Goal: Information Seeking & Learning: Find specific page/section

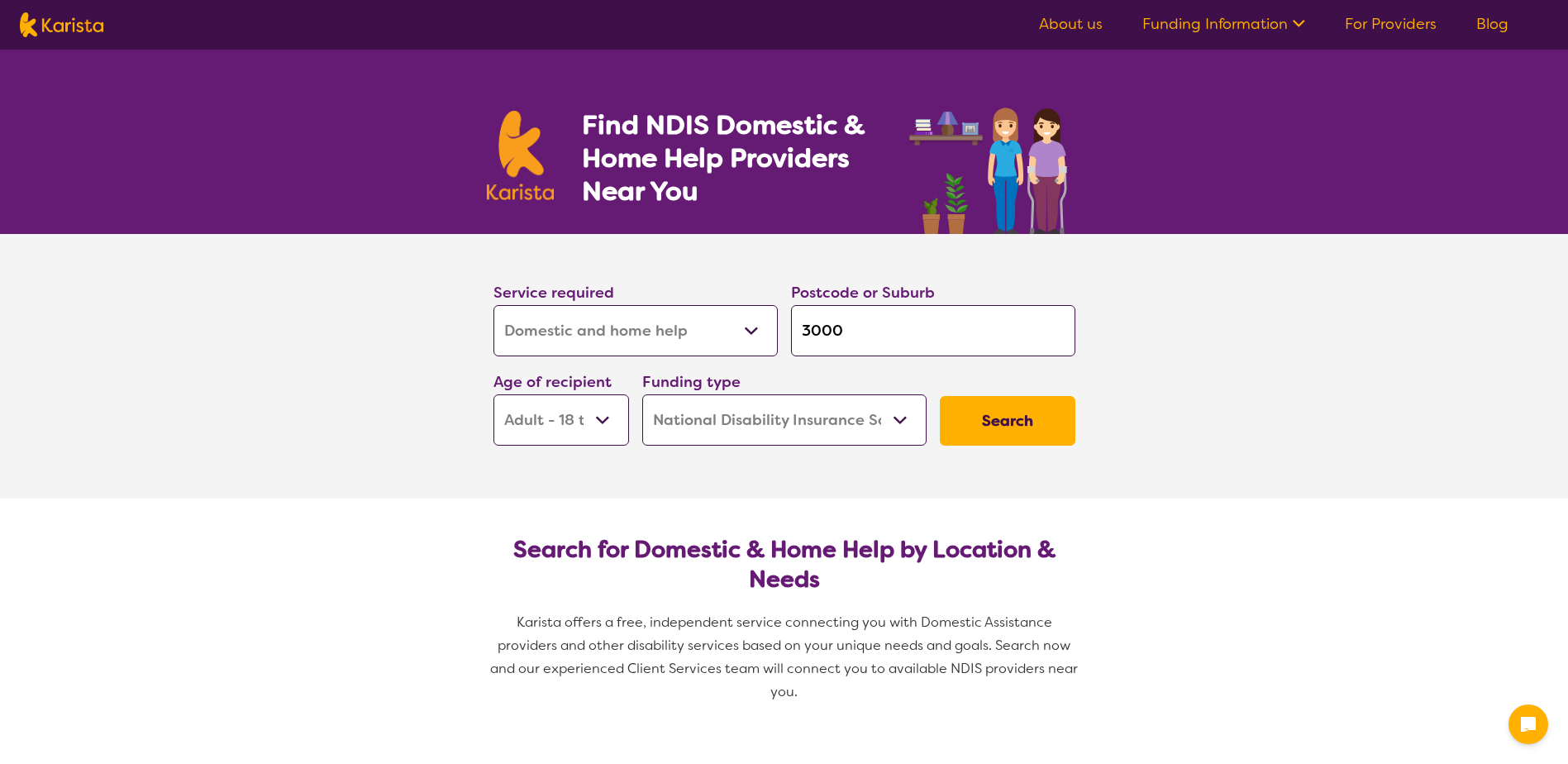
select select "Domestic and home help"
select select "AD"
select select "NDIS"
select select "Domestic and home help"
select select "AD"
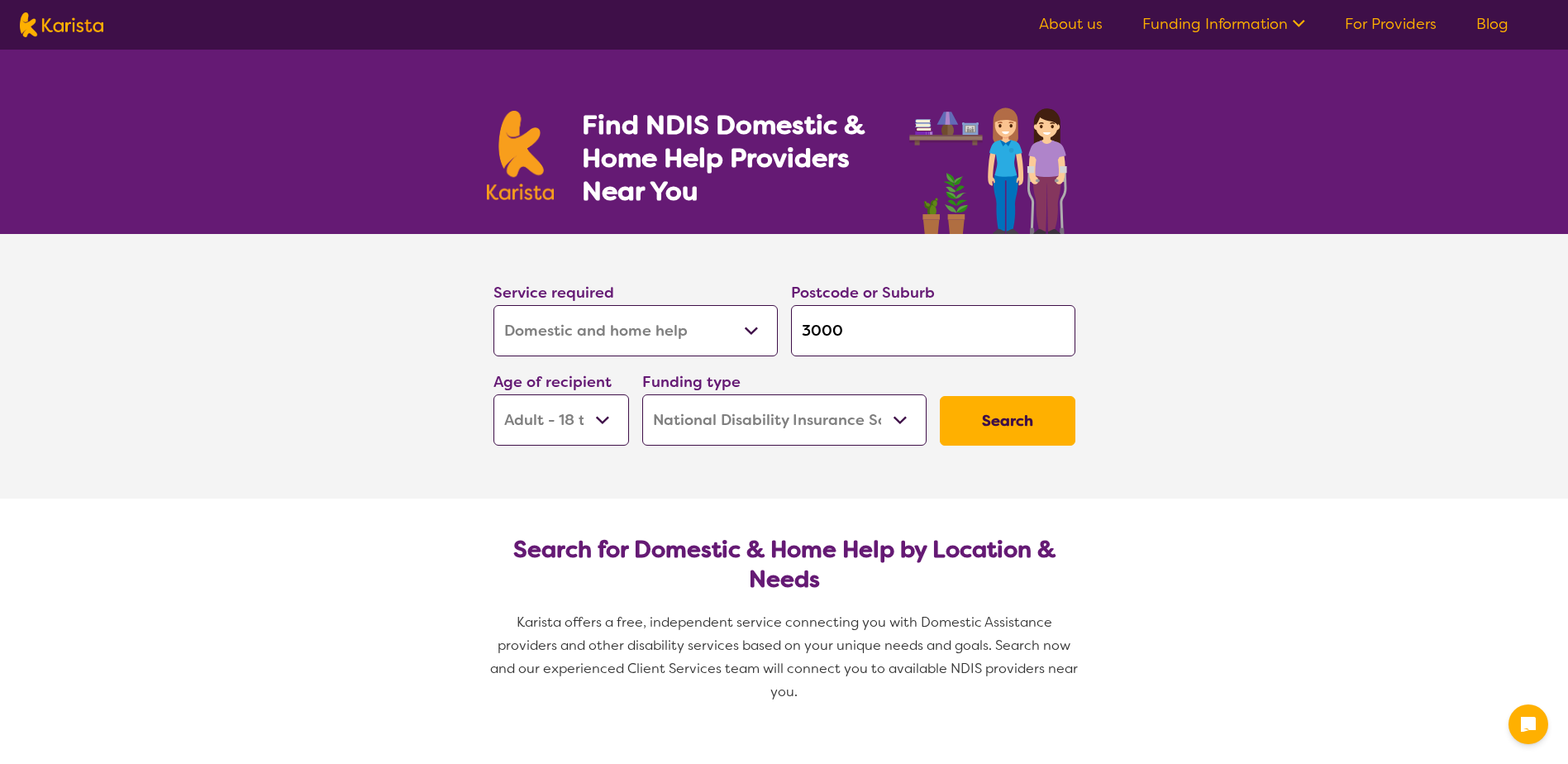
select select "NDIS"
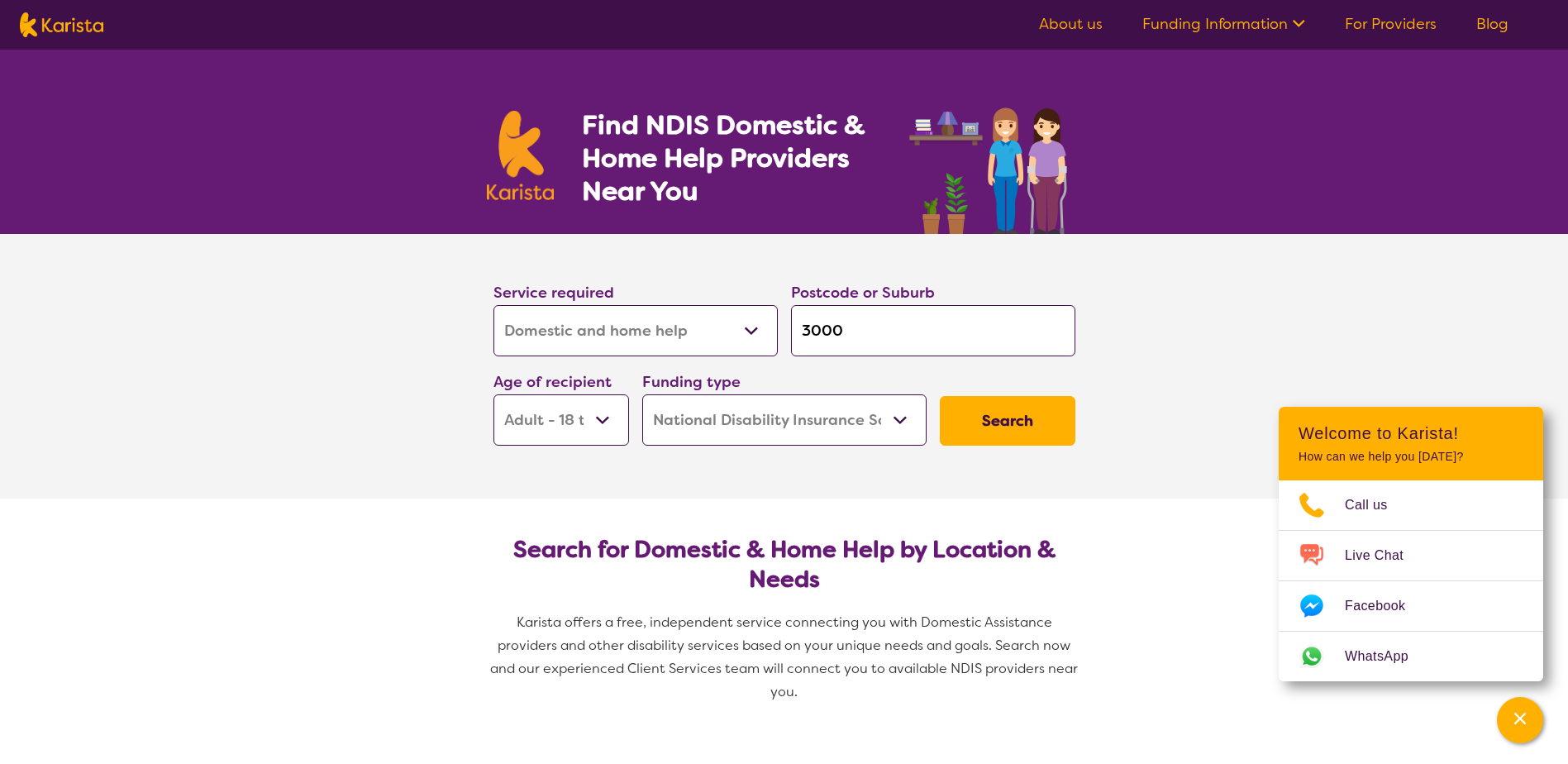
click at [850, 340] on input "3000" at bounding box center [933, 331] width 284 height 51
type input "s"
type input "su"
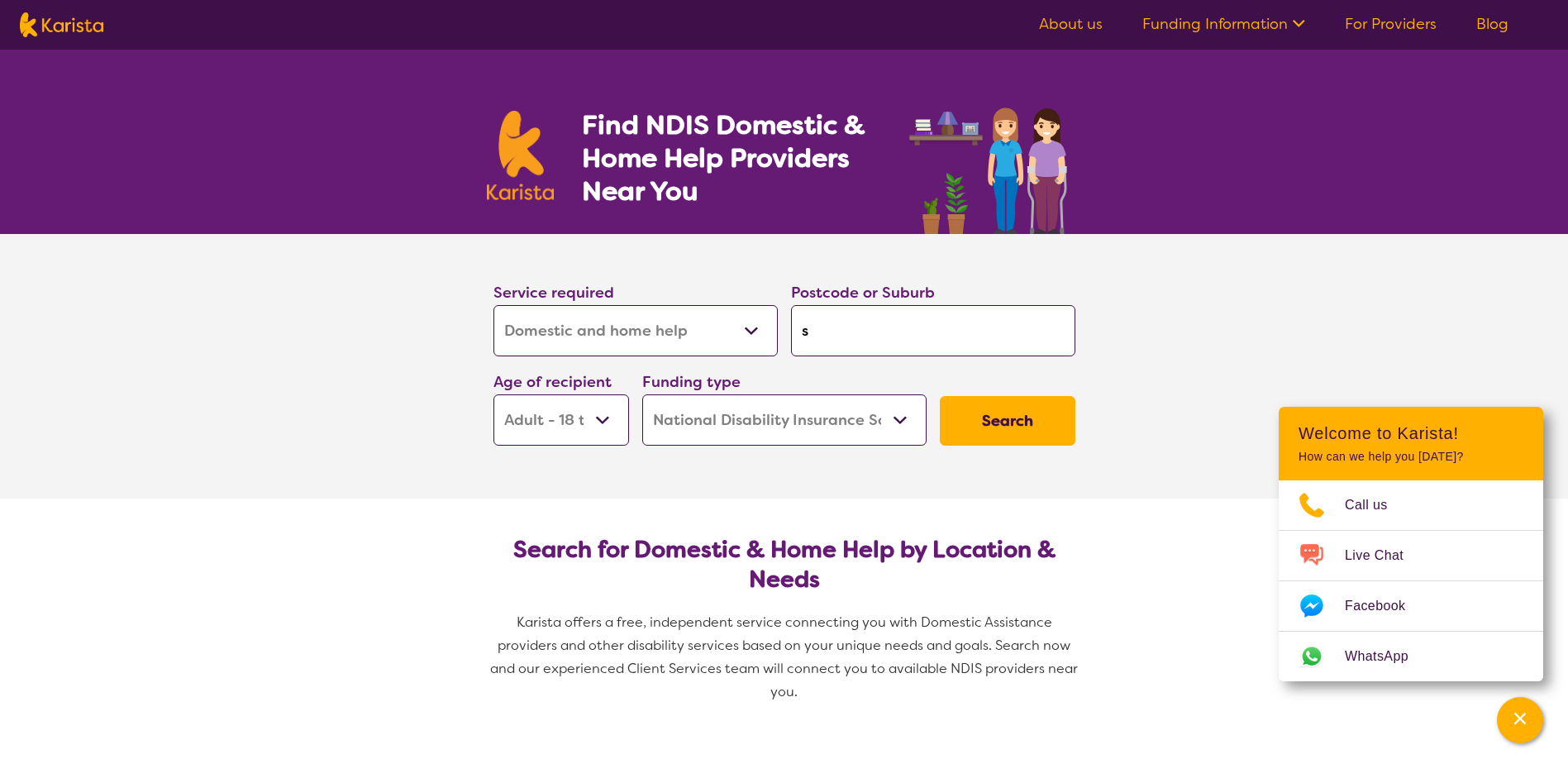
type input "su"
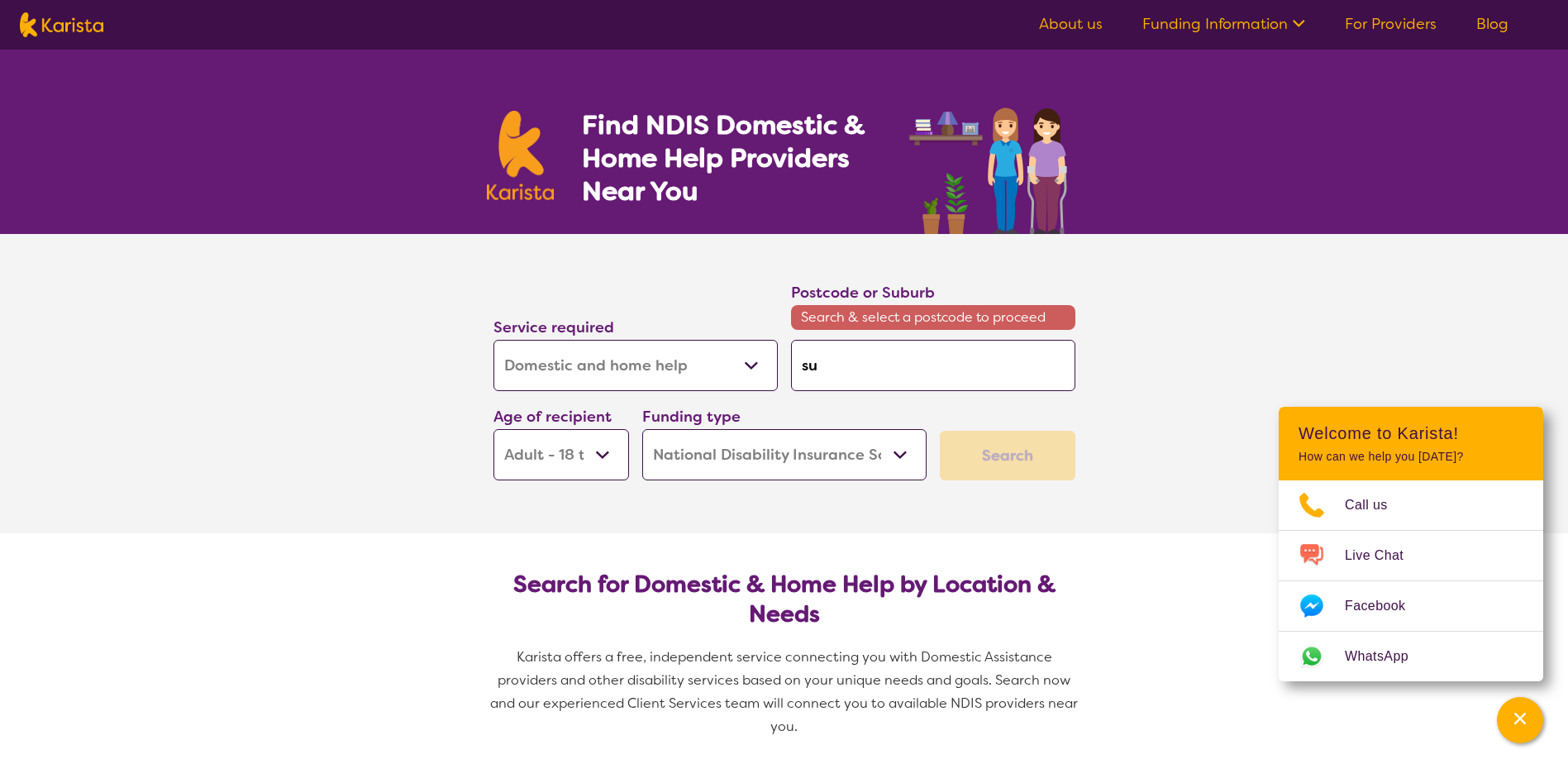
type input "sut"
type input "suth"
type input "suthe"
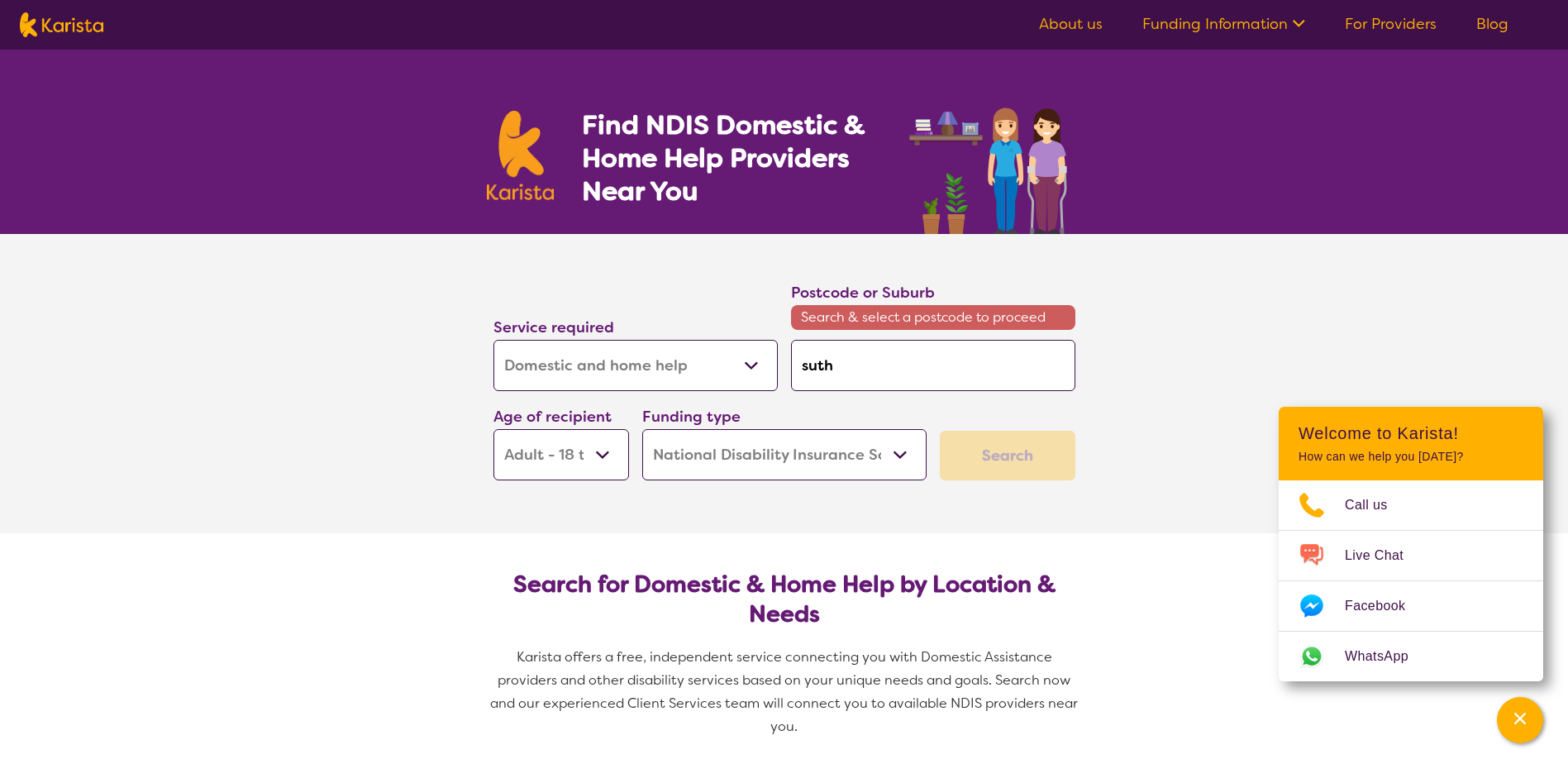
type input "suthe"
type input "[PERSON_NAME]"
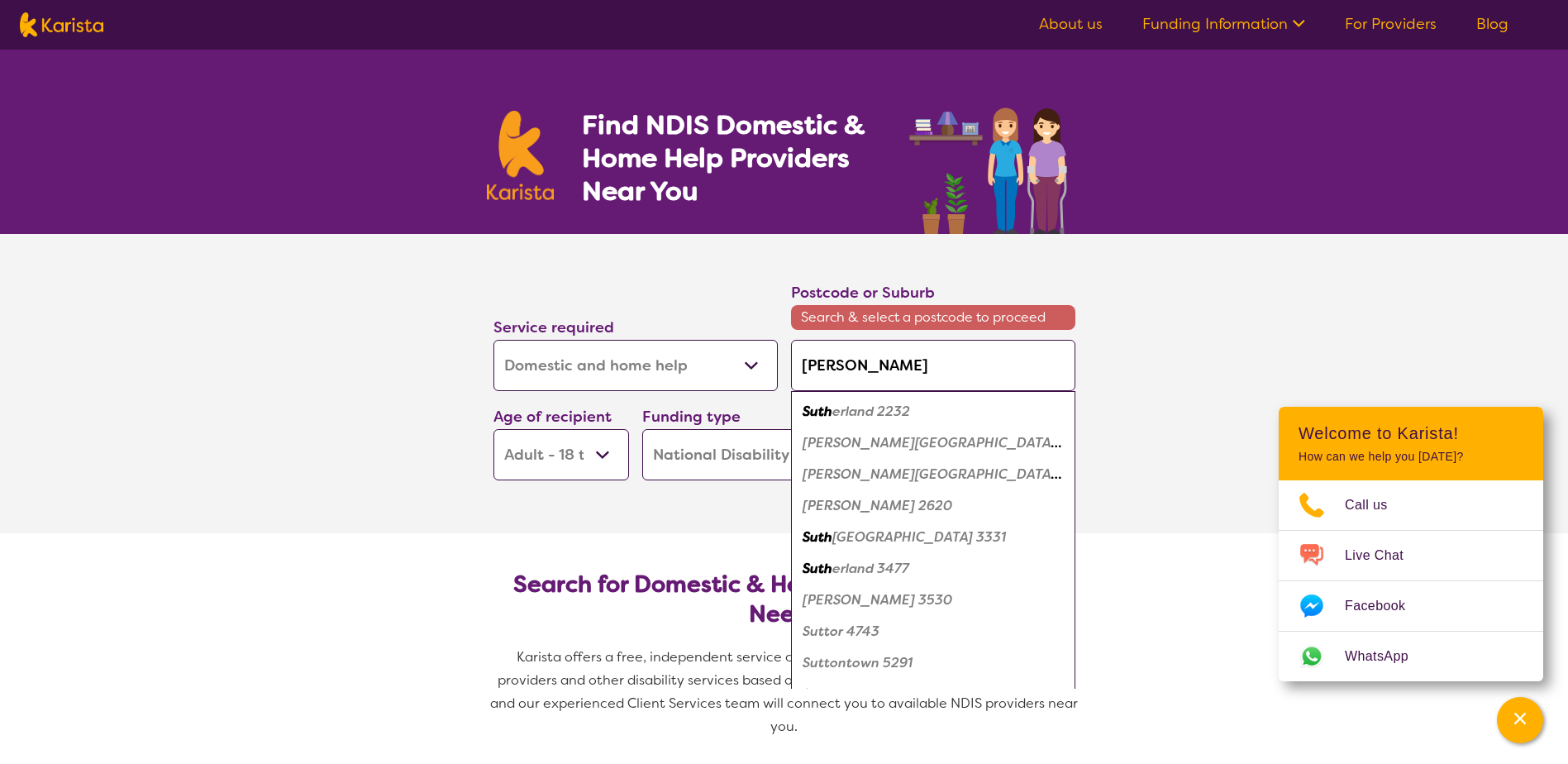
type input "sutherl"
type input "sutherla"
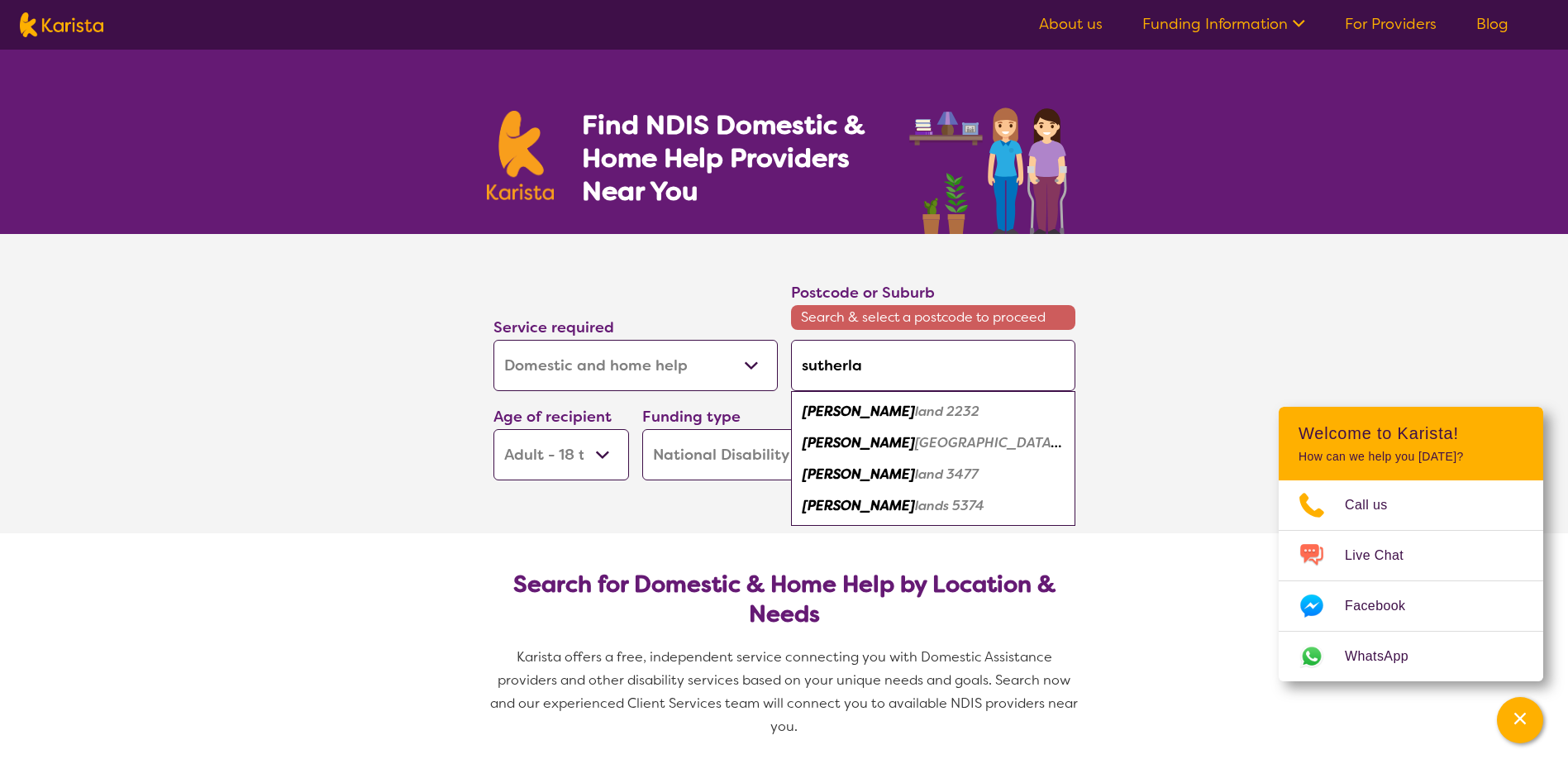
type input "sutherlan"
click at [900, 407] on em "d 2232" at bounding box center [887, 411] width 45 height 18
type input "2232"
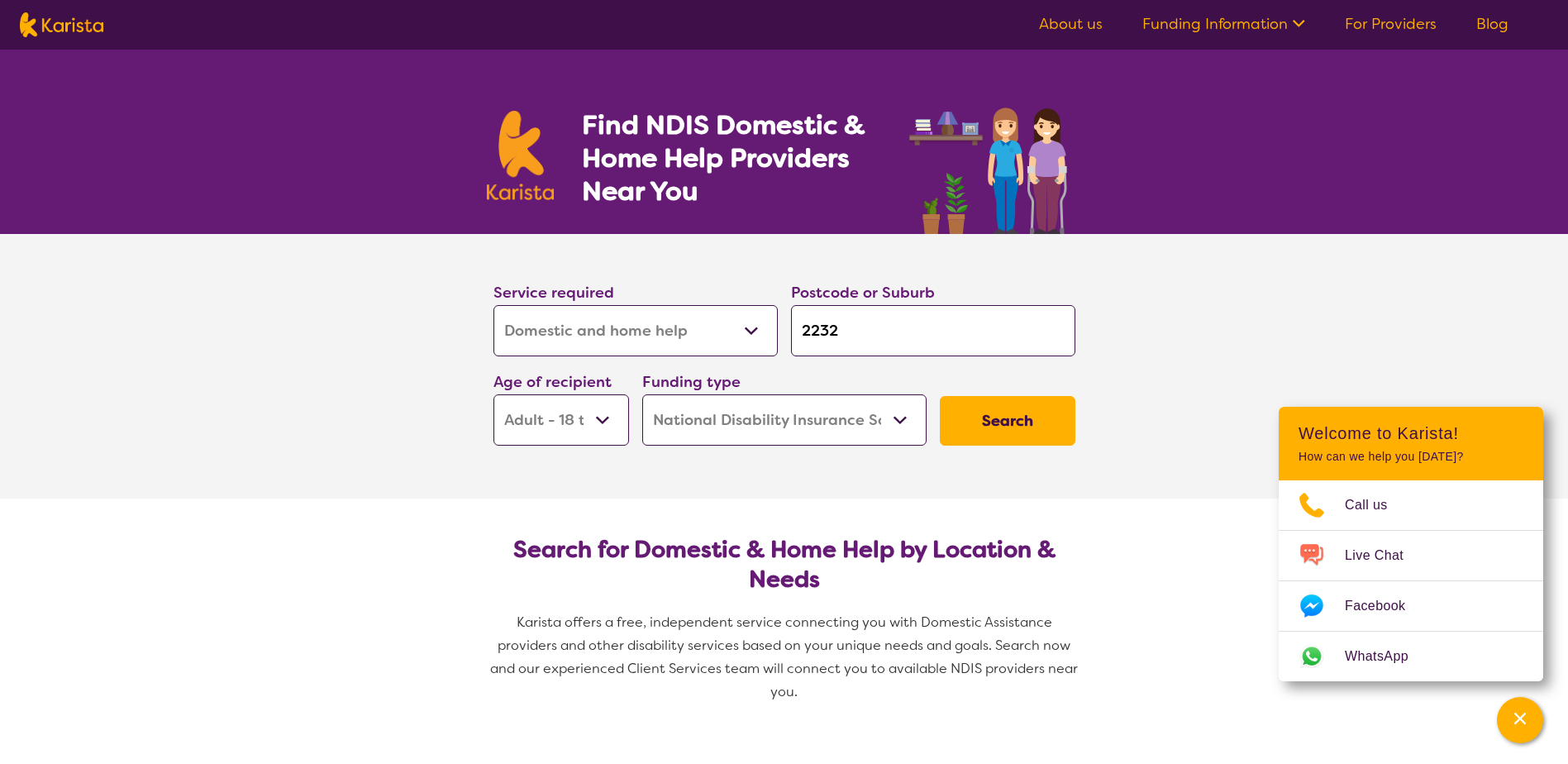
click at [642, 352] on select "Allied Health Assistant Assessment ([MEDICAL_DATA] or [MEDICAL_DATA]) Behaviour…" at bounding box center [636, 331] width 284 height 51
select select "Physiotherapy"
click at [494, 305] on select "Allied Health Assistant Assessment ([MEDICAL_DATA] or [MEDICAL_DATA]) Behaviour…" at bounding box center [636, 331] width 284 height 51
select select "Physiotherapy"
click at [607, 418] on select "Early Childhood - 0 to 9 Child - 10 to 11 Adolescent - 12 to 17 Adult - 18 to 6…" at bounding box center [561, 420] width 136 height 51
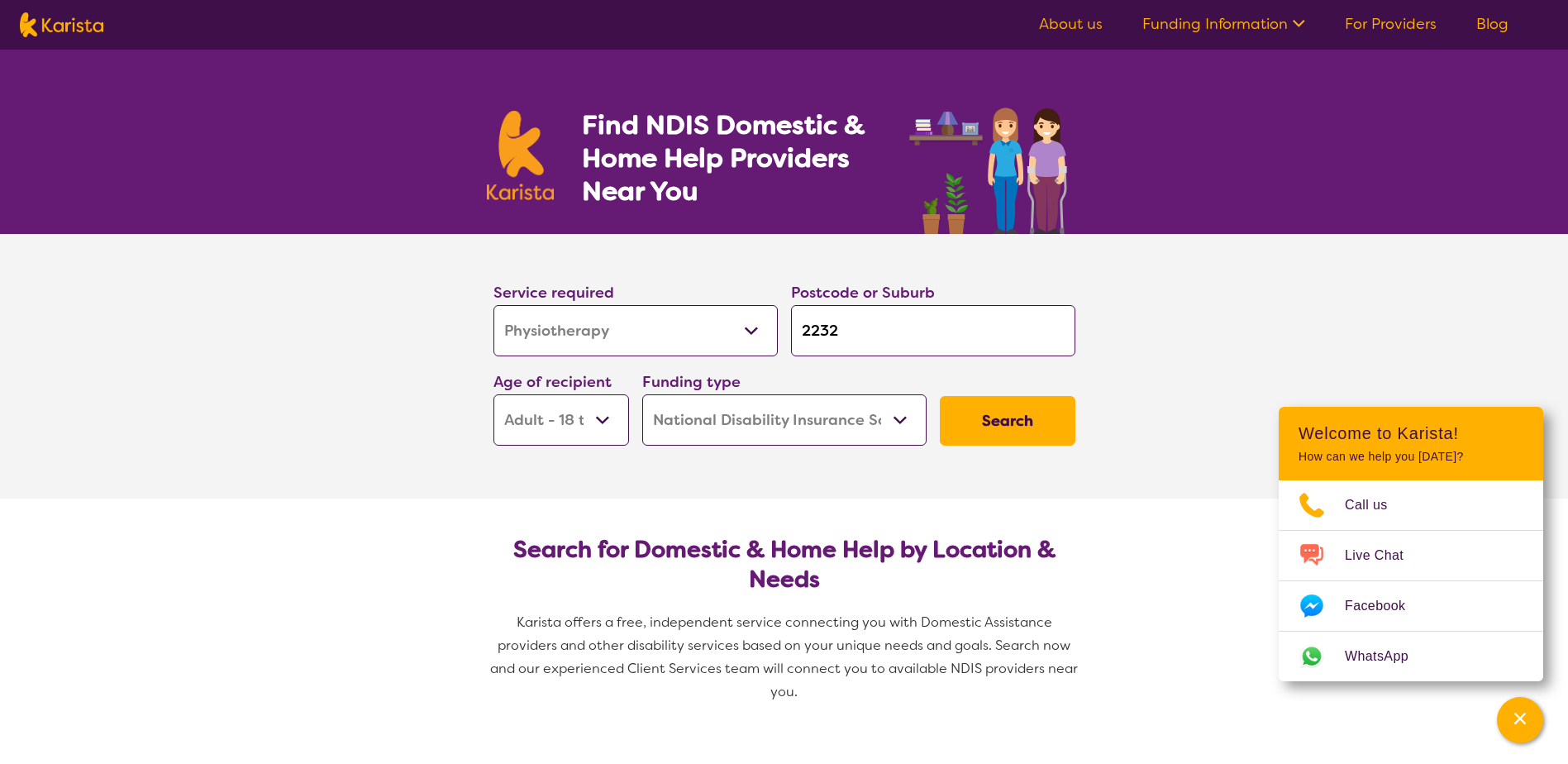
select select "AG"
click at [494, 395] on select "Early Childhood - 0 to 9 Child - 10 to 11 Adolescent - 12 to 17 Adult - 18 to 6…" at bounding box center [561, 420] width 136 height 51
select select "AG"
click at [994, 443] on button "Search" at bounding box center [1008, 421] width 136 height 50
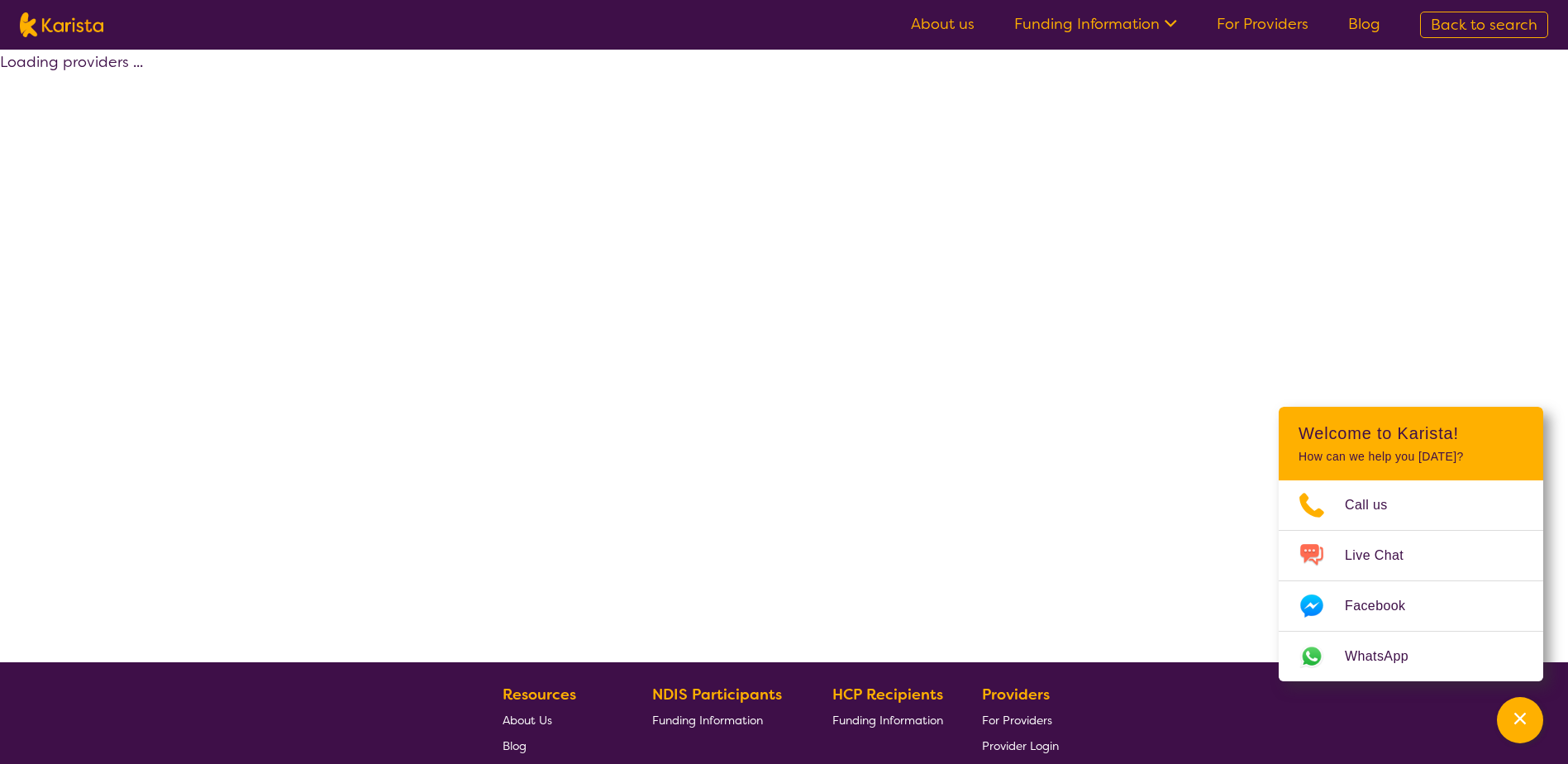
select select "by_score"
